Goal: Task Accomplishment & Management: Manage account settings

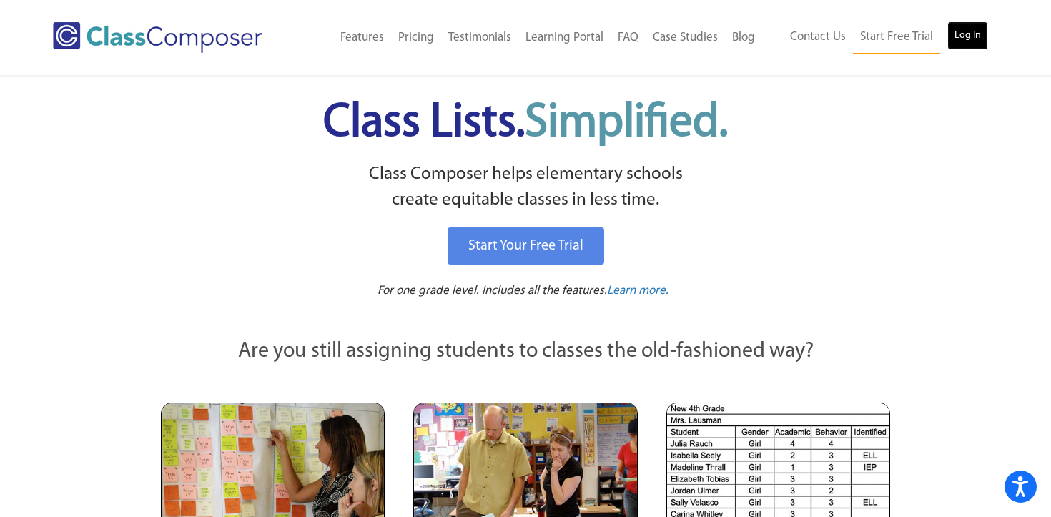
click at [954, 33] on link "Log In" at bounding box center [967, 35] width 41 height 29
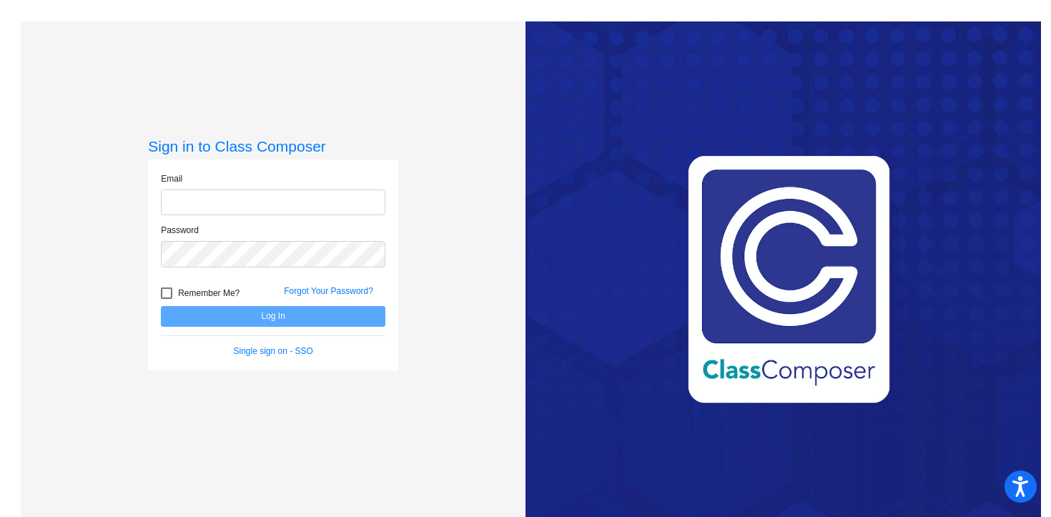
type input "[EMAIL_ADDRESS][DOMAIN_NAME]"
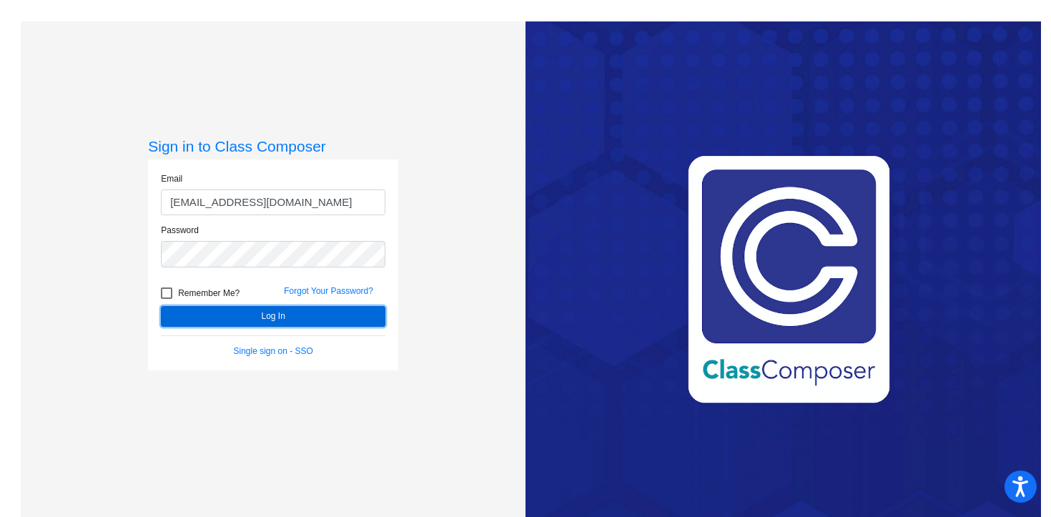
click at [255, 318] on button "Log In" at bounding box center [273, 316] width 225 height 21
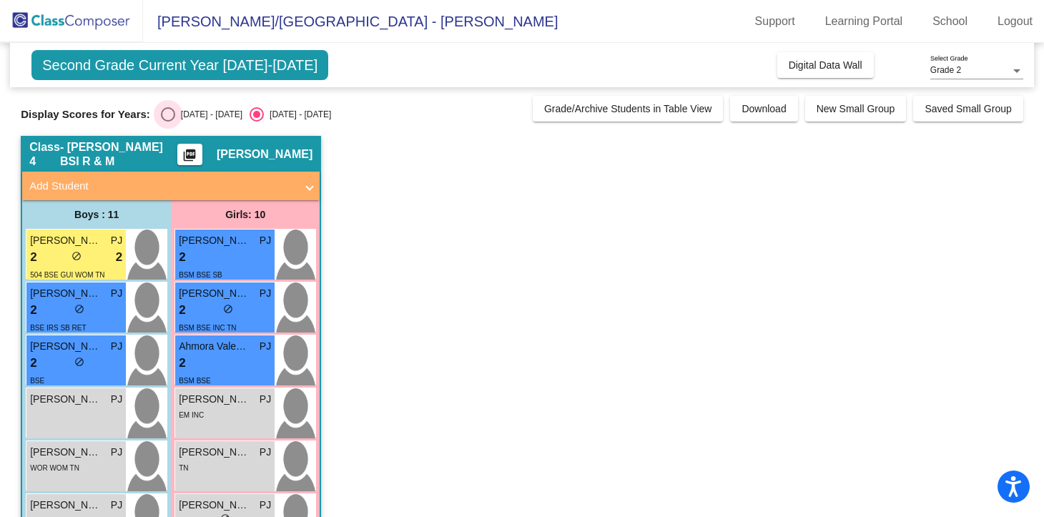
click at [164, 116] on div "Select an option" at bounding box center [168, 114] width 14 height 14
click at [167, 122] on input "[DATE] - [DATE]" at bounding box center [167, 122] width 1 height 1
radio input "true"
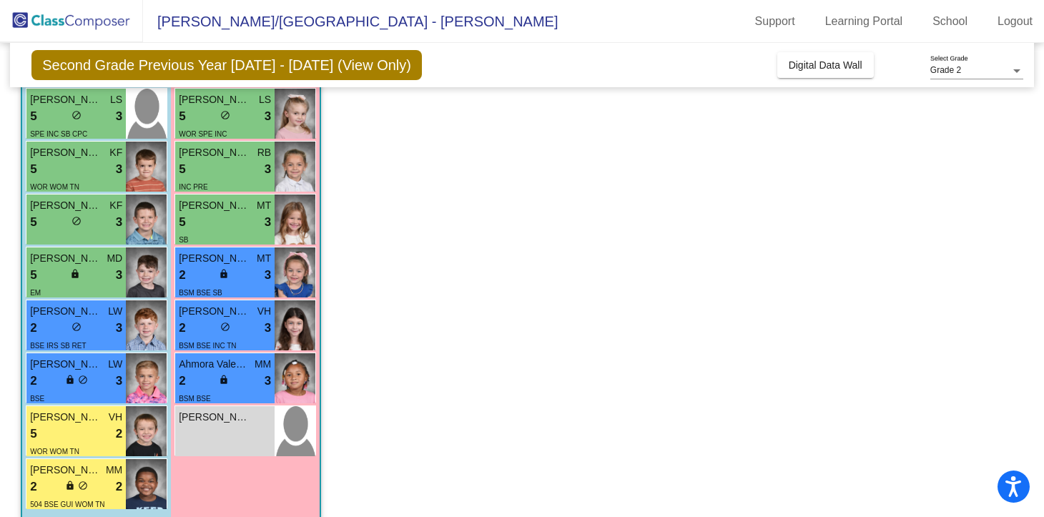
scroll to position [300, 0]
click at [201, 430] on div "[PERSON_NAME] lock do_not_disturb_alt" at bounding box center [224, 430] width 99 height 50
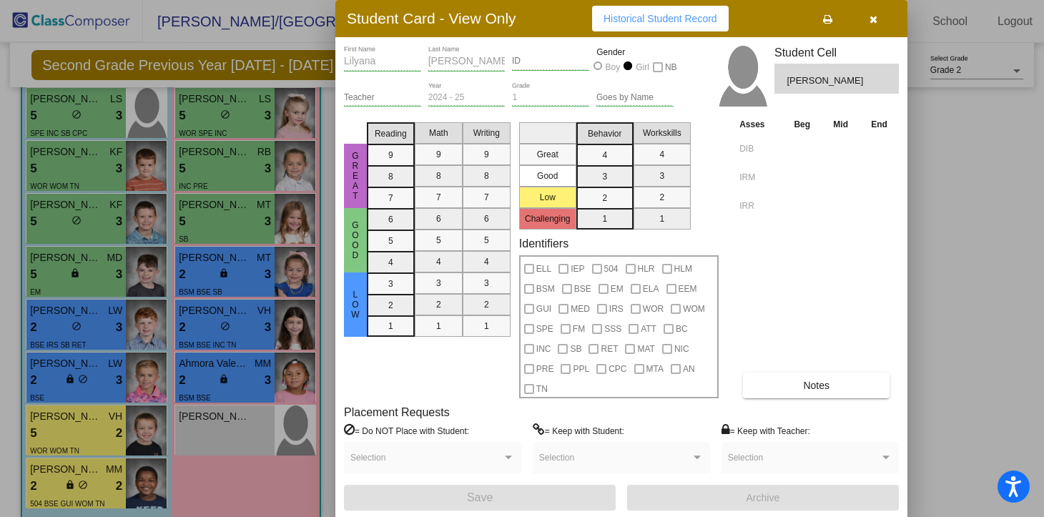
click at [424, 63] on div "[PERSON_NAME] First Name [PERSON_NAME] Last Name ID Gender Boy Girl NB" at bounding box center [509, 64] width 330 height 36
click at [875, 22] on icon "button" at bounding box center [874, 19] width 8 height 10
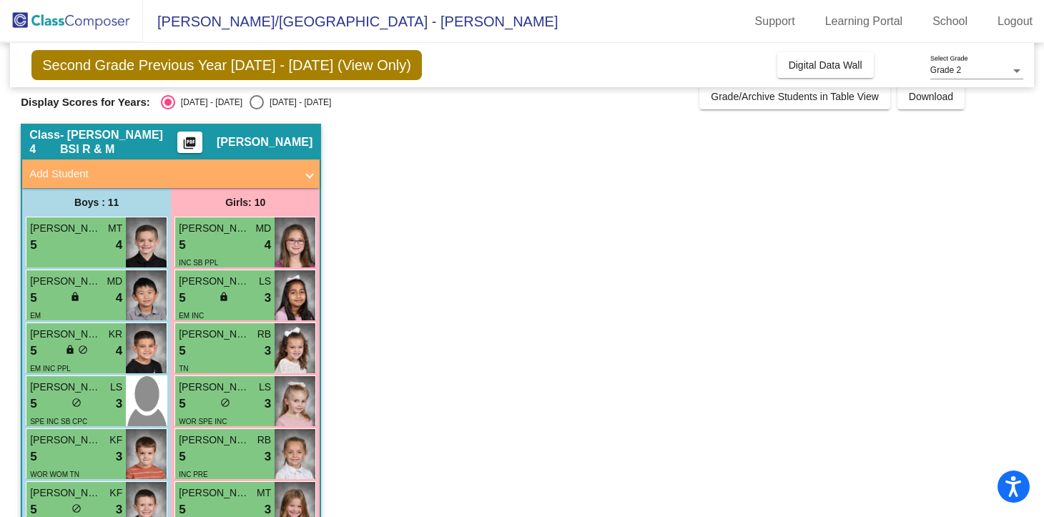
scroll to position [0, 0]
